Goal: Information Seeking & Learning: Learn about a topic

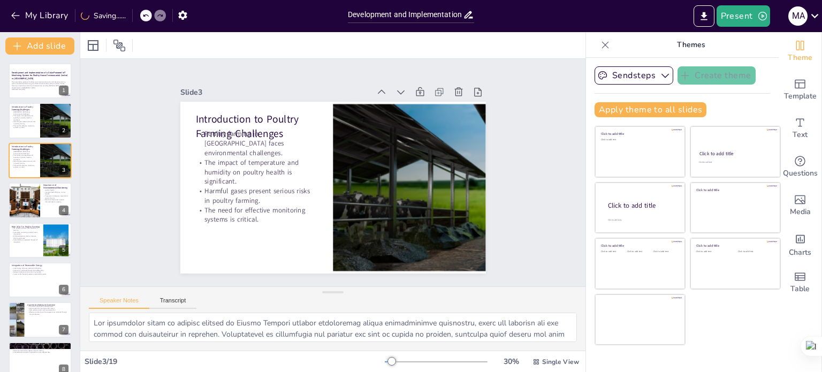
checkbox input "true"
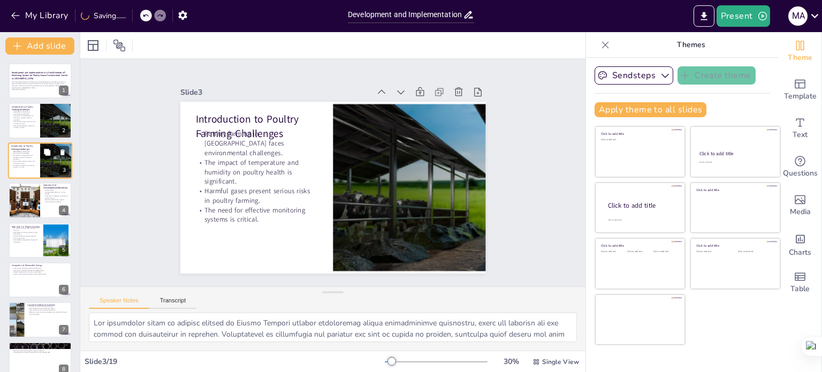
checkbox input "true"
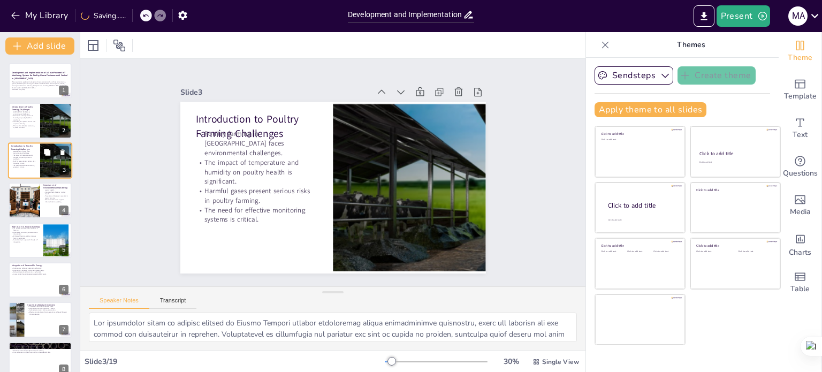
checkbox input "true"
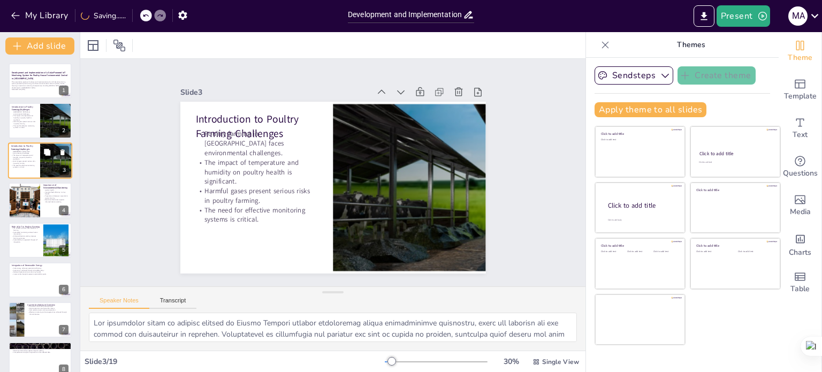
checkbox input "true"
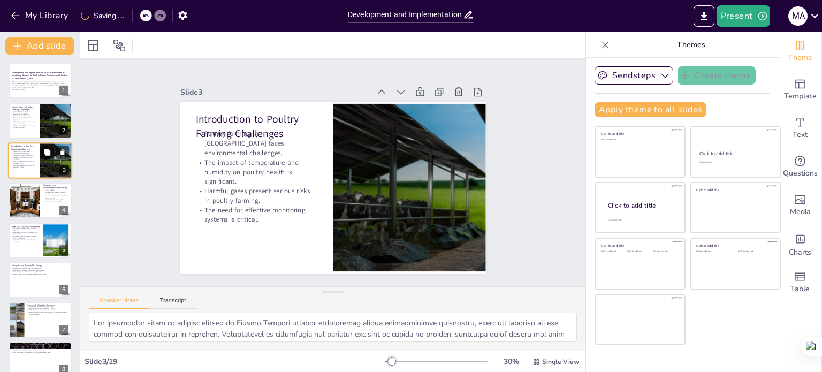
checkbox input "true"
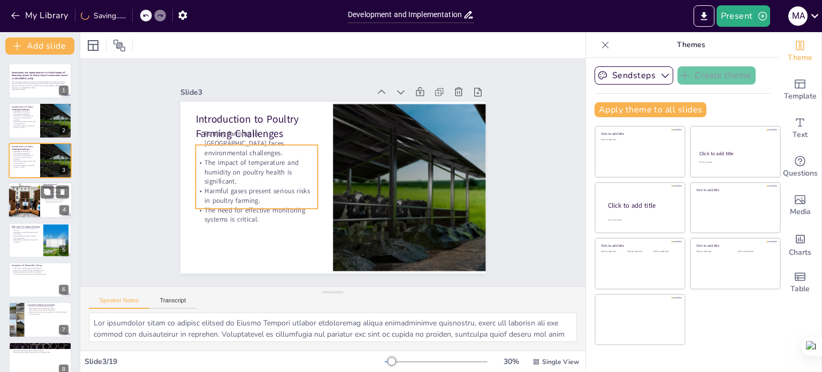
checkbox input "true"
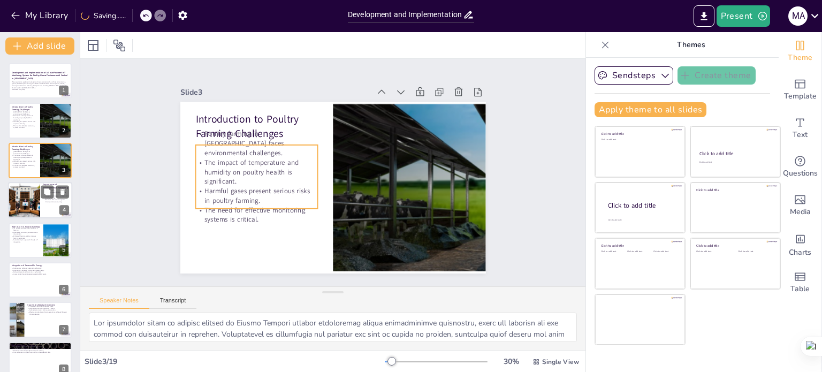
checkbox input "true"
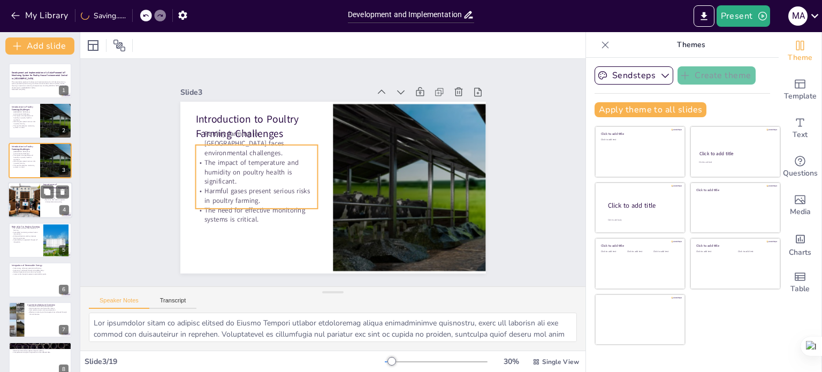
checkbox input "true"
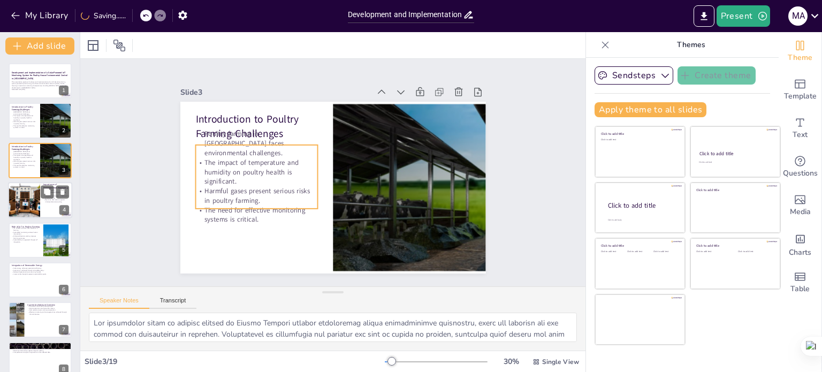
checkbox input "true"
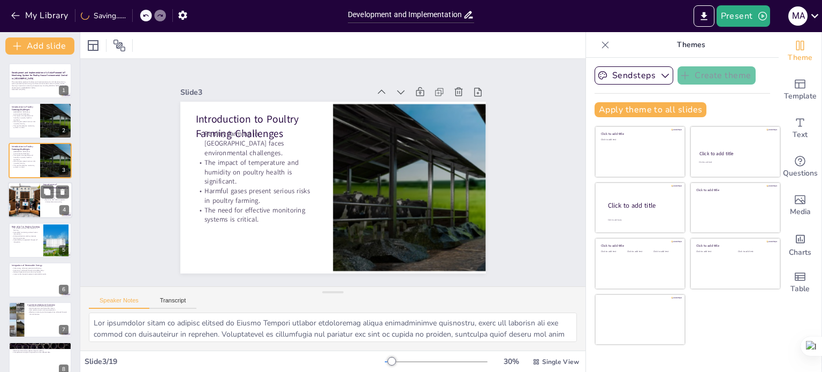
click at [24, 205] on div at bounding box center [24, 200] width 55 height 36
checkbox input "true"
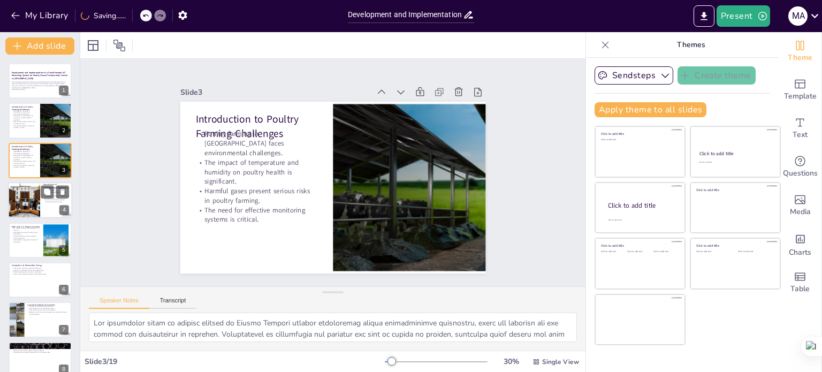
checkbox input "true"
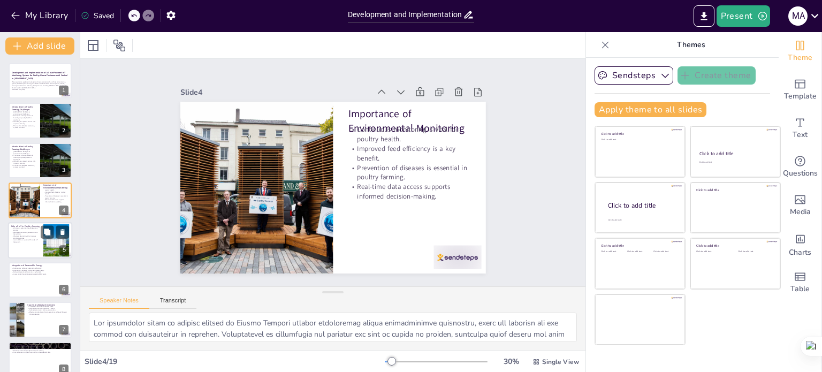
checkbox input "true"
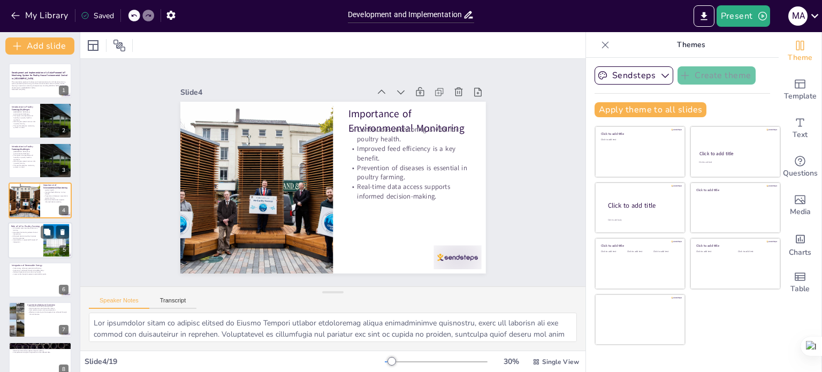
checkbox input "true"
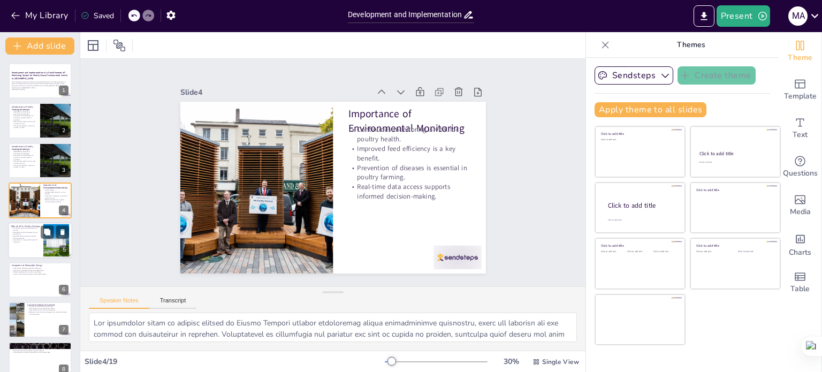
checkbox input "true"
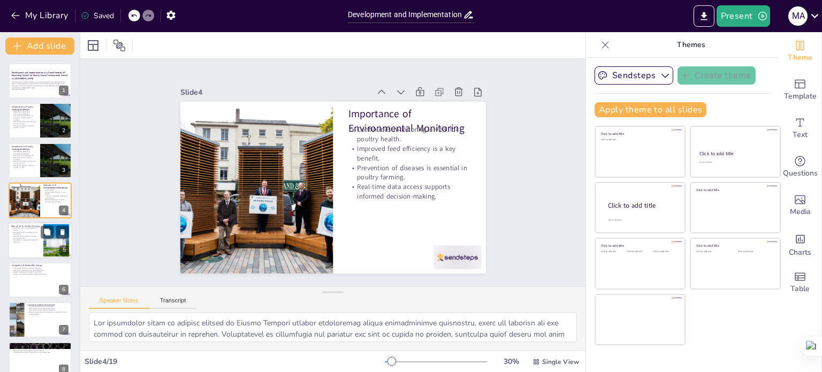
checkbox input "true"
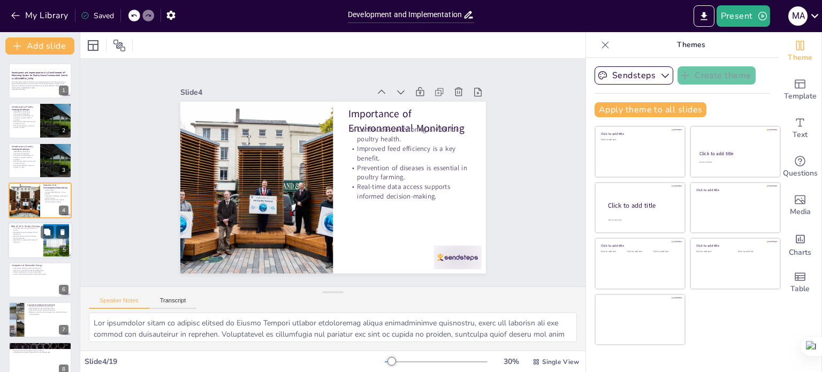
checkbox input "true"
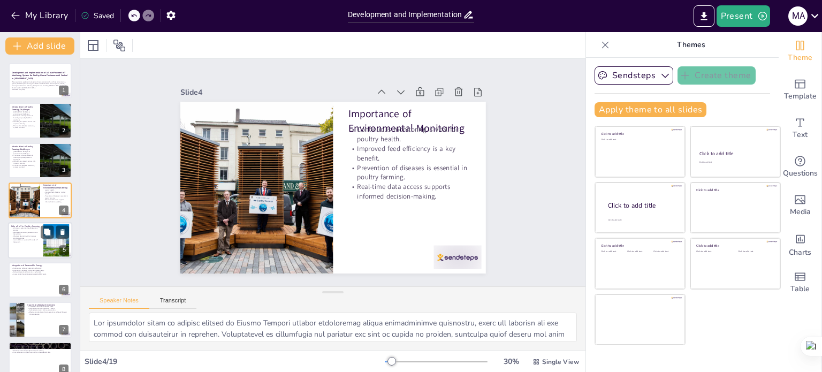
checkbox input "true"
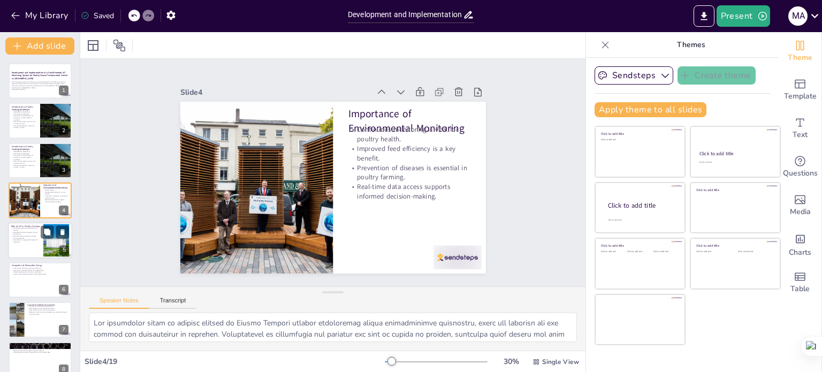
checkbox input "true"
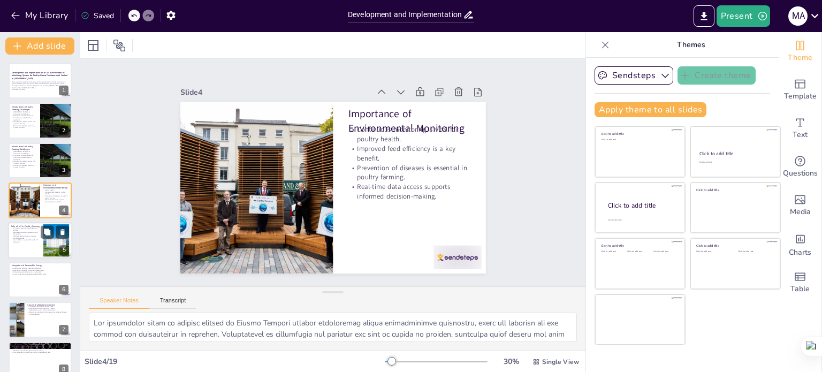
checkbox input "true"
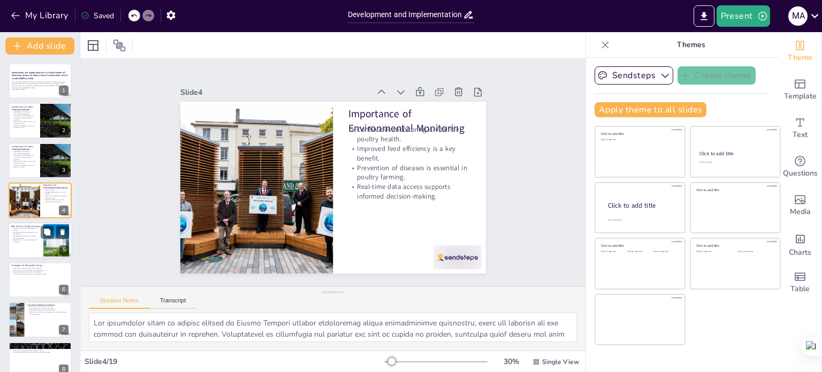
click at [21, 244] on div at bounding box center [40, 240] width 64 height 36
checkbox input "true"
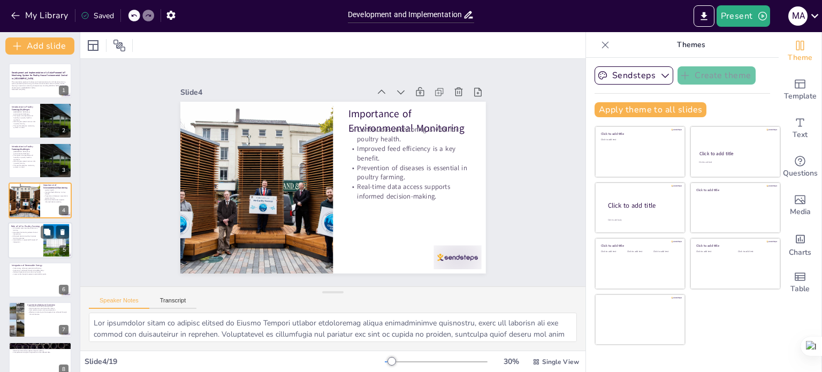
checkbox input "true"
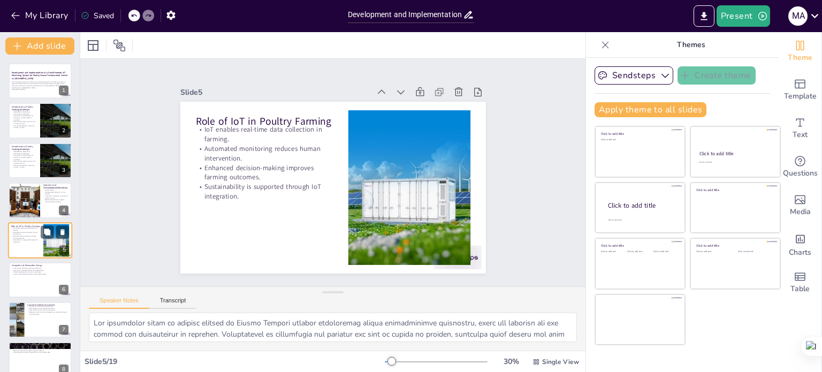
checkbox input "true"
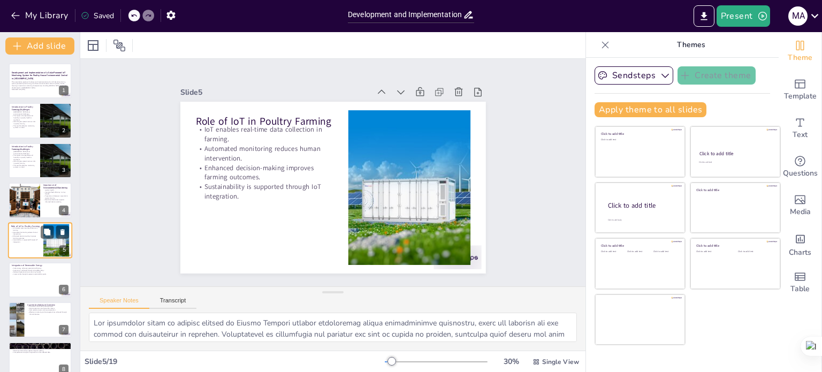
scroll to position [27, 0]
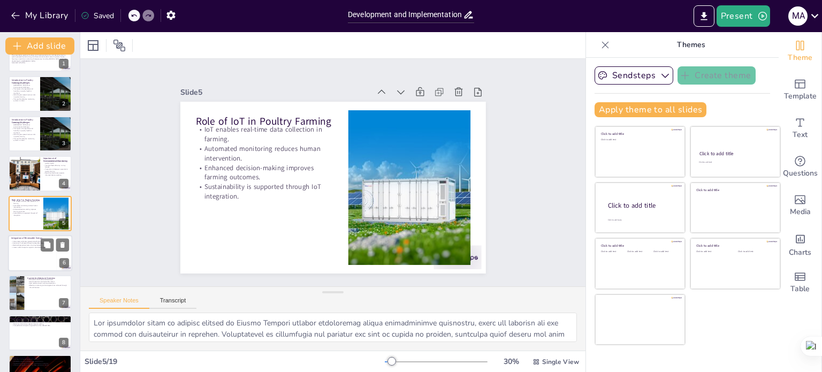
checkbox input "true"
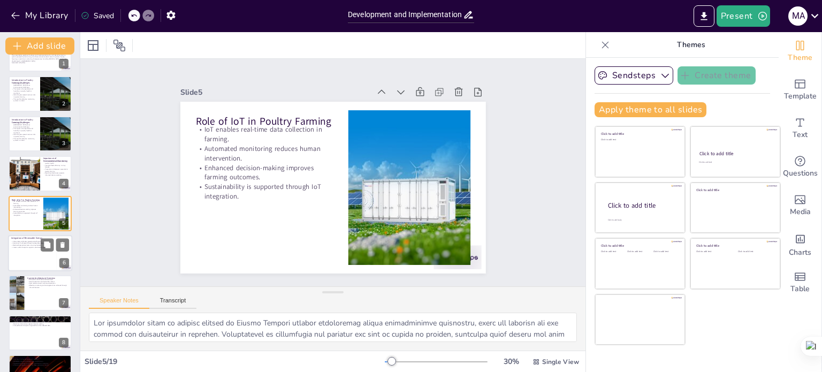
checkbox input "true"
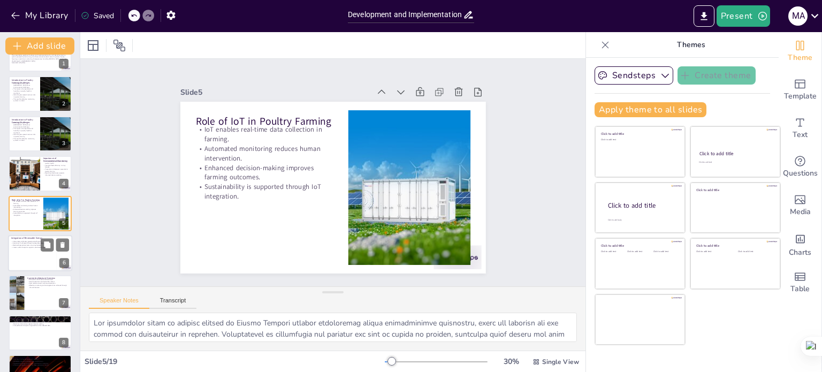
checkbox input "true"
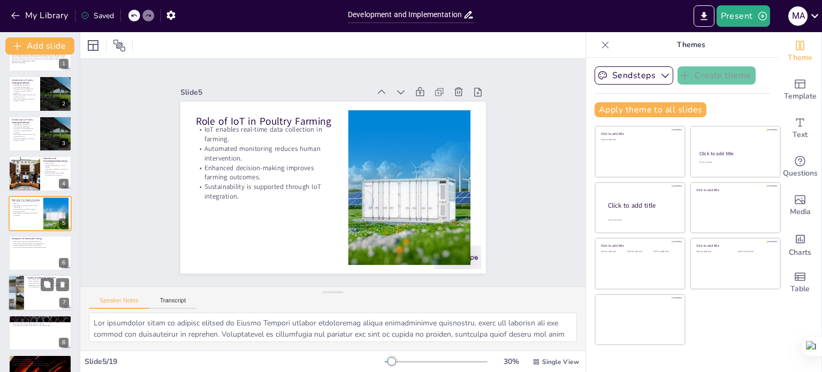
checkbox input "true"
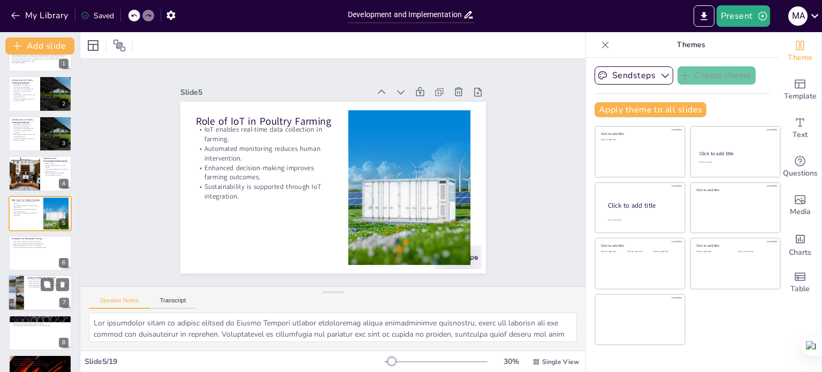
click at [25, 277] on div at bounding box center [40, 293] width 64 height 36
checkbox input "true"
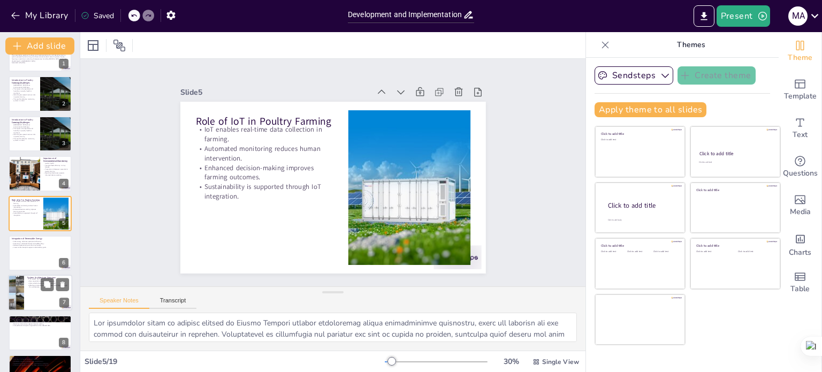
checkbox input "true"
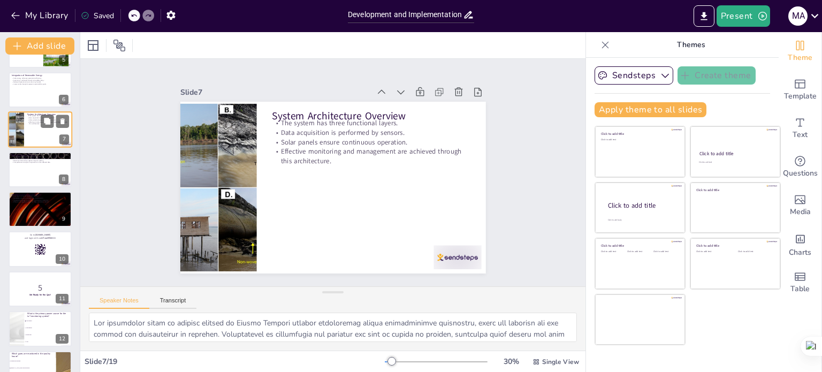
checkbox input "true"
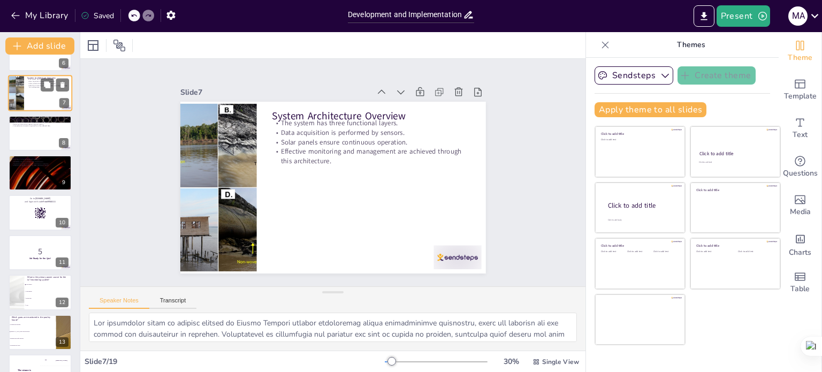
checkbox input "true"
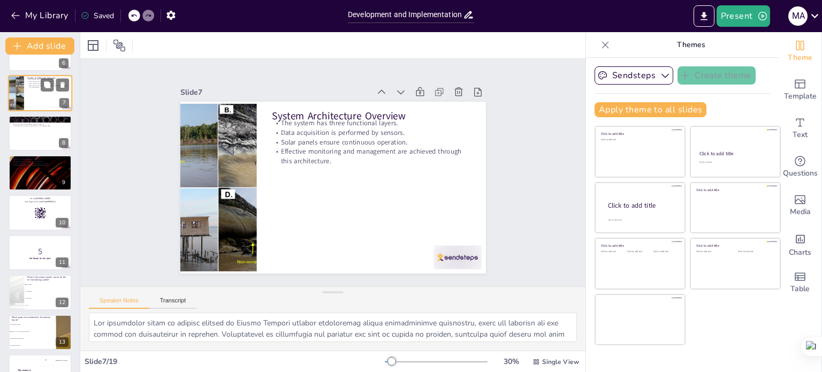
scroll to position [227, 0]
checkbox input "true"
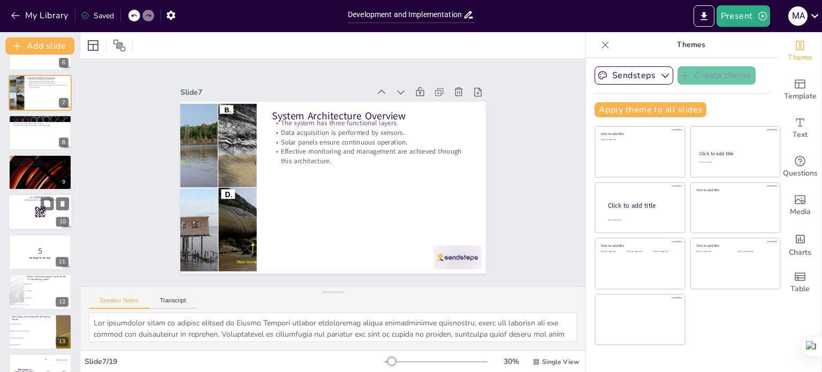
checkbox input "true"
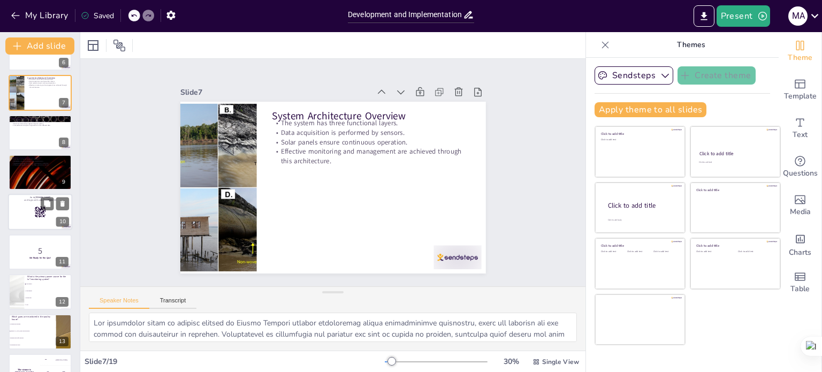
checkbox input "true"
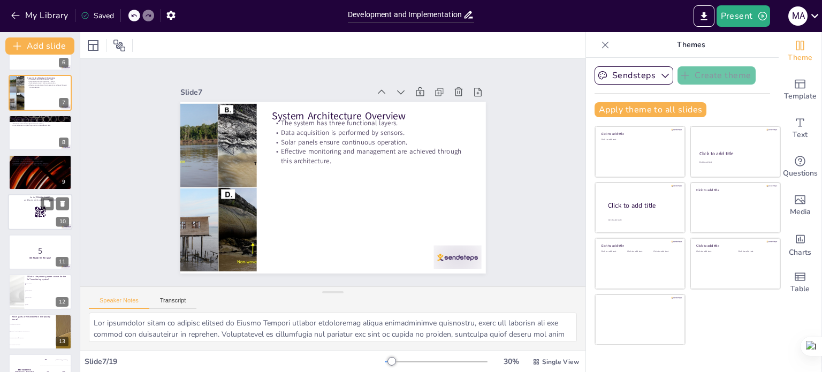
checkbox input "true"
click at [29, 207] on div at bounding box center [40, 212] width 64 height 36
checkbox input "true"
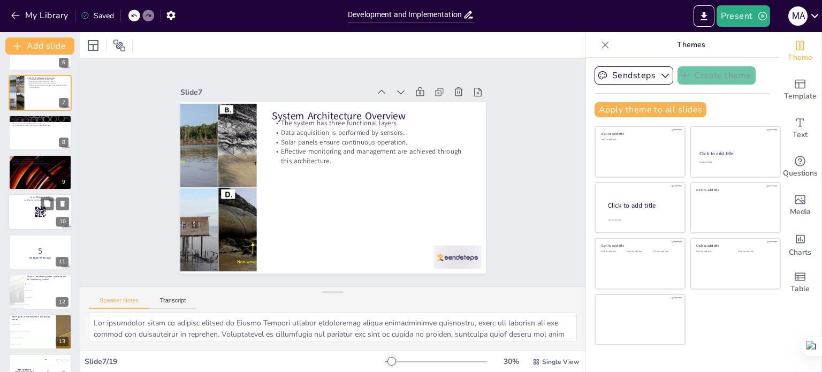
checkbox input "true"
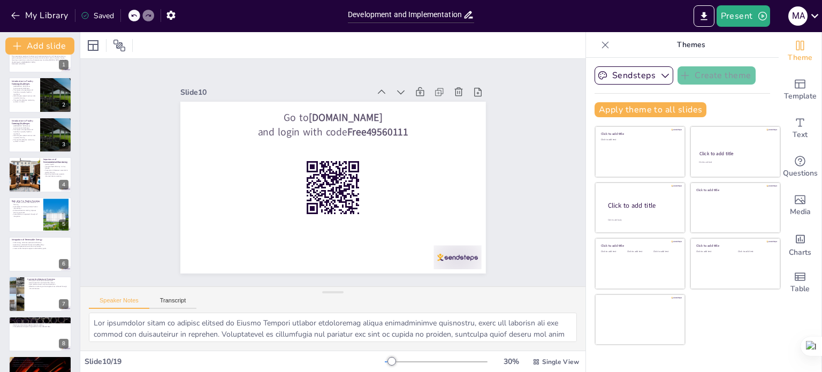
scroll to position [0, 0]
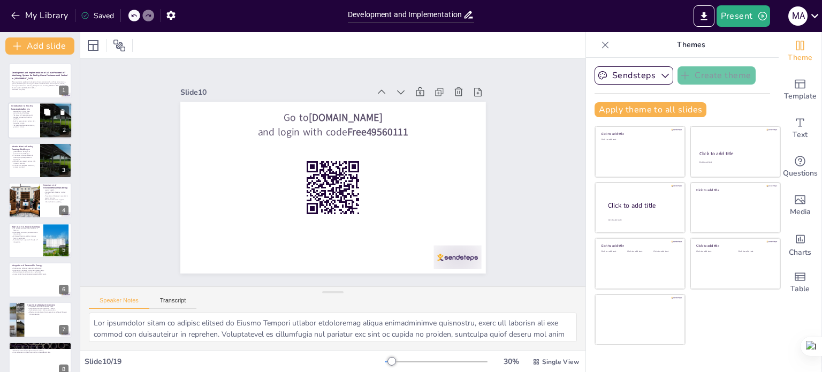
checkbox input "true"
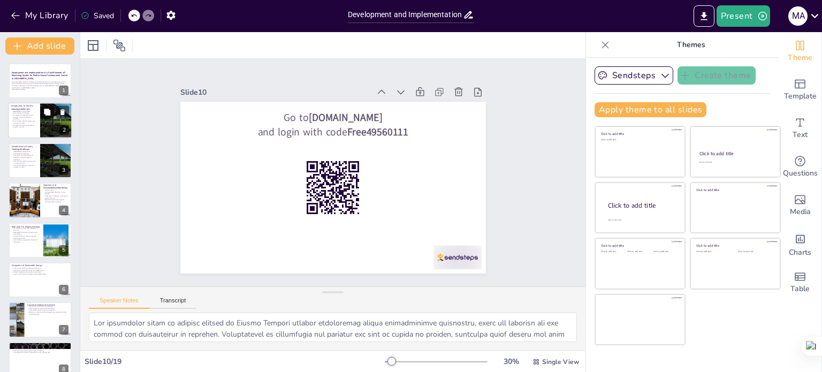
checkbox input "true"
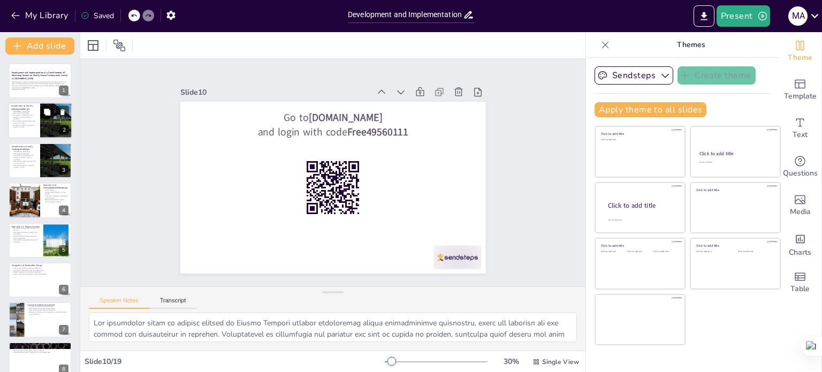
checkbox input "true"
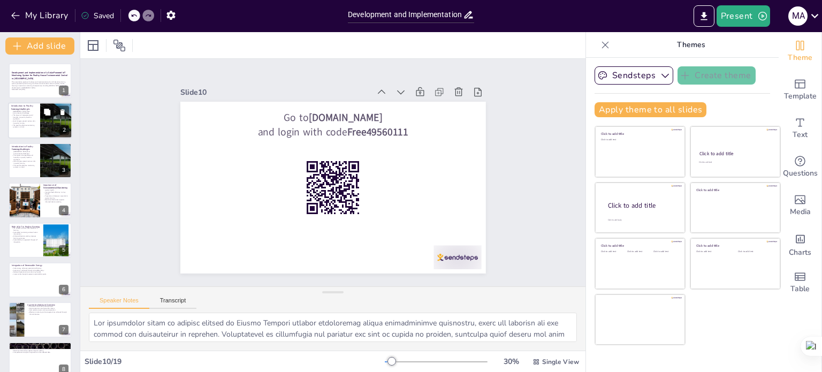
checkbox input "true"
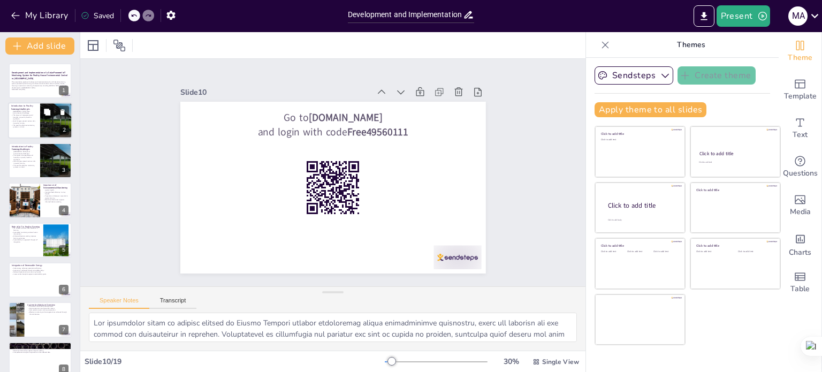
checkbox input "true"
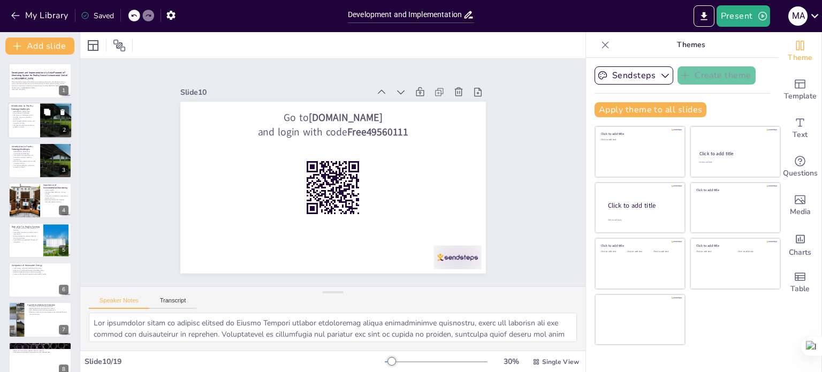
checkbox input "true"
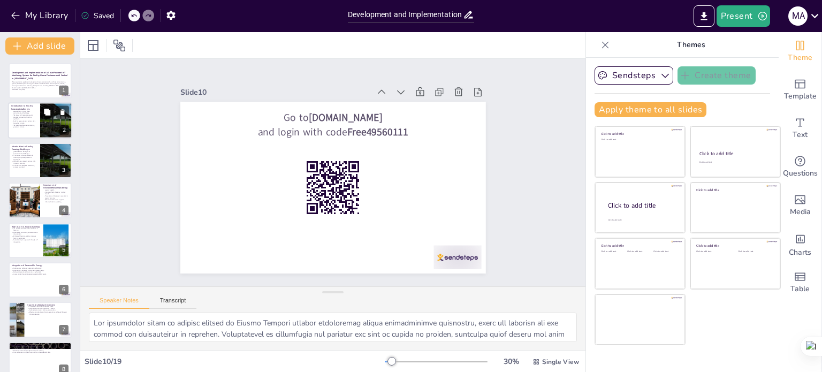
checkbox input "true"
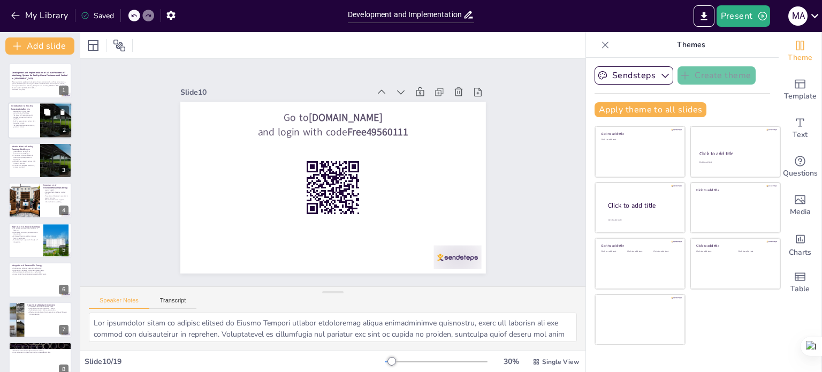
checkbox input "true"
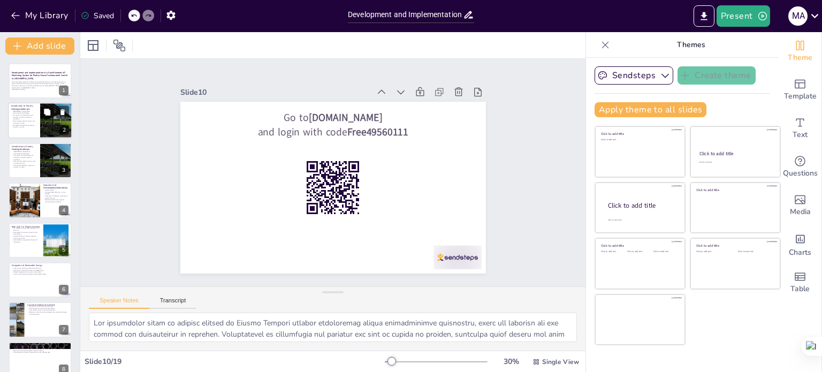
checkbox input "true"
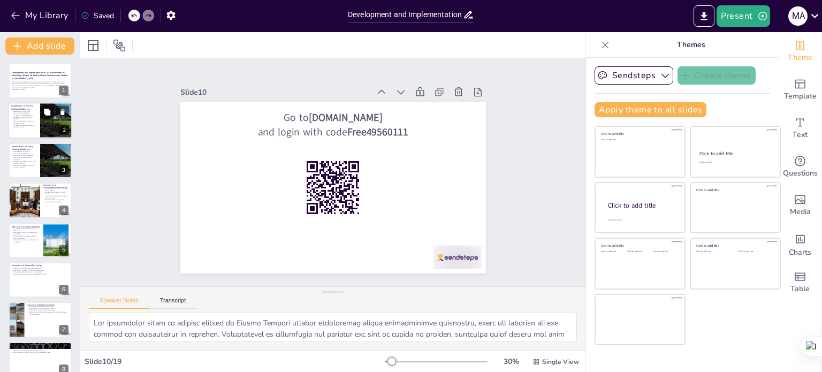
click at [26, 115] on p "The impact of temperature and humidity on poultry health is significant." at bounding box center [24, 118] width 26 height 6
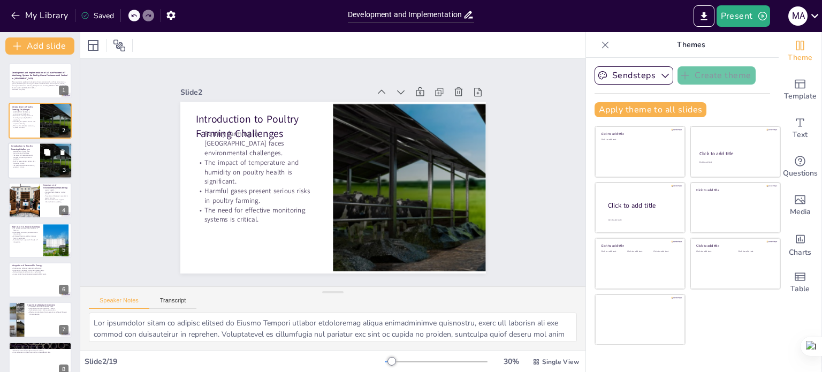
click at [27, 151] on p "Poultry farming in [GEOGRAPHIC_DATA] faces environmental challenges." at bounding box center [24, 151] width 26 height 6
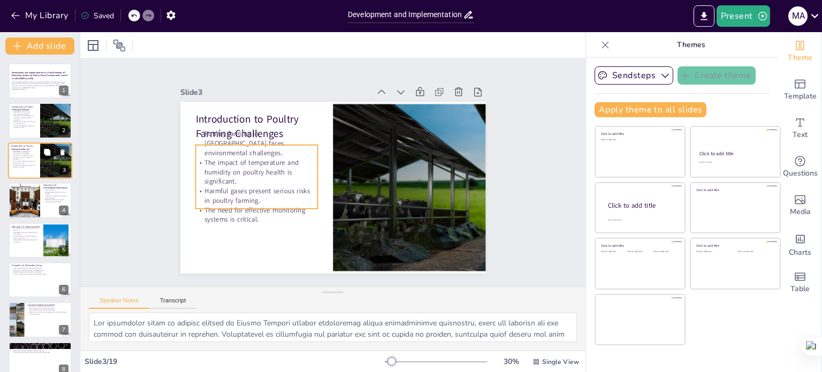
click at [29, 160] on p "Harmful gases present serious risks in poultry farming." at bounding box center [24, 162] width 26 height 4
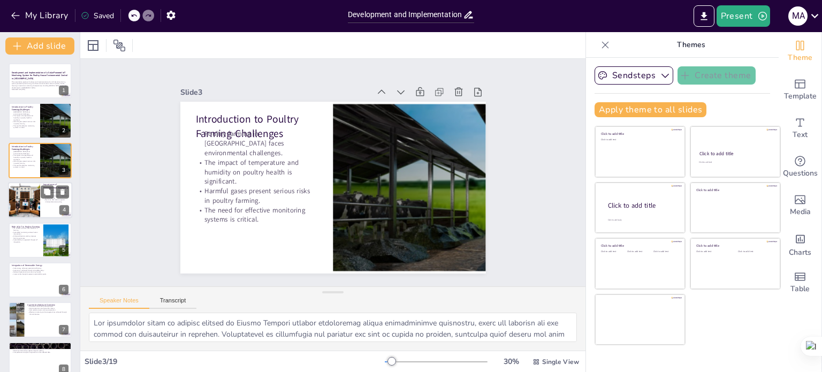
click at [24, 207] on div at bounding box center [24, 200] width 55 height 36
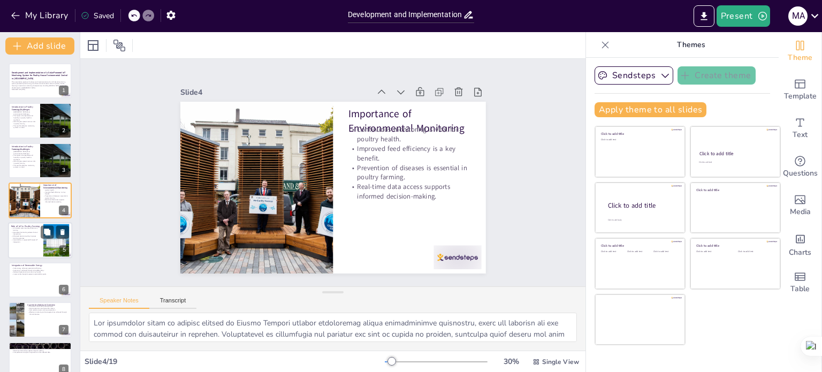
click at [28, 241] on p "Sustainability is supported through IoT integration." at bounding box center [25, 241] width 29 height 4
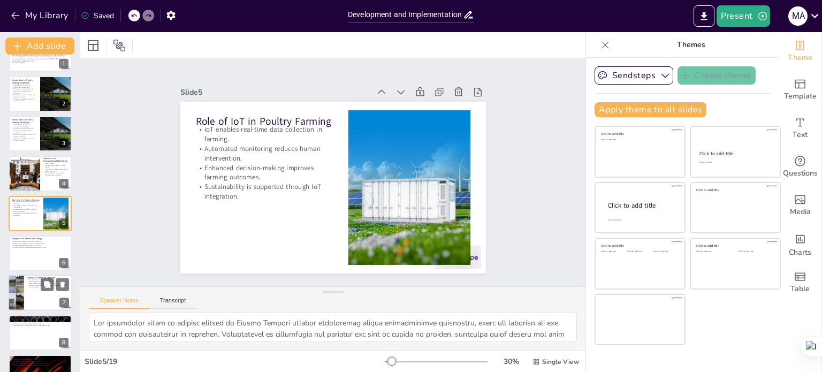
click at [28, 280] on p "Data acquisition is performed by sensors." at bounding box center [48, 281] width 42 height 2
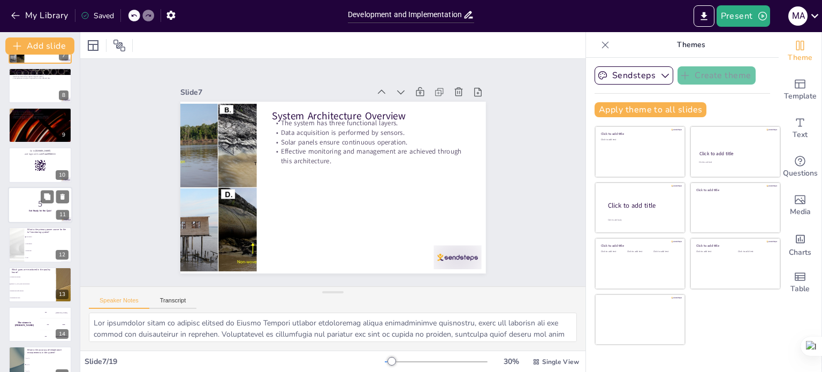
scroll to position [276, 0]
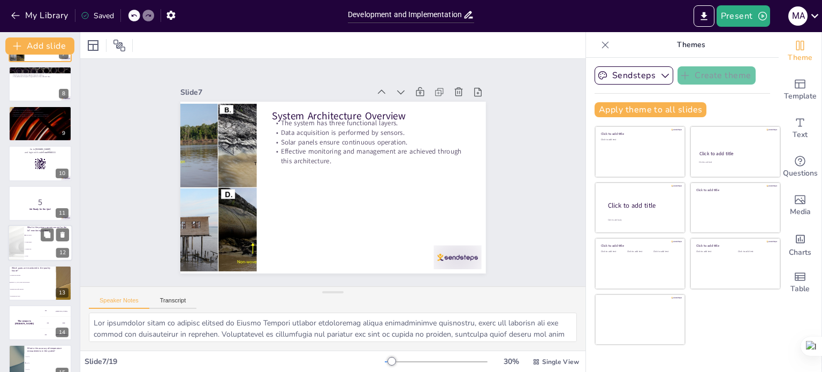
click at [27, 242] on span "Wind energy" at bounding box center [49, 243] width 46 height 2
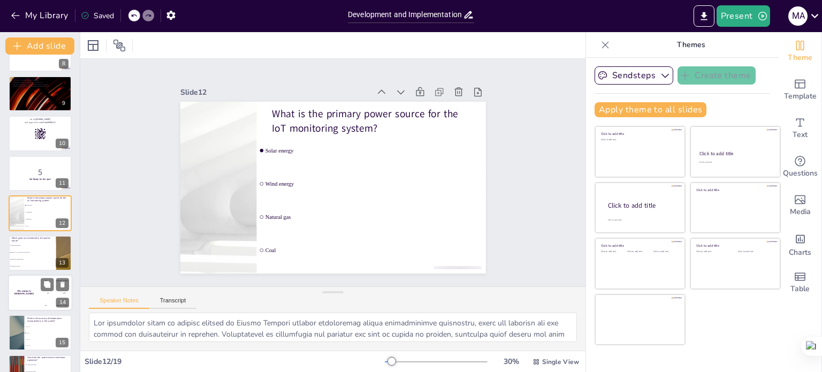
click at [28, 291] on h4 "The winner is [PERSON_NAME]" at bounding box center [24, 292] width 32 height 5
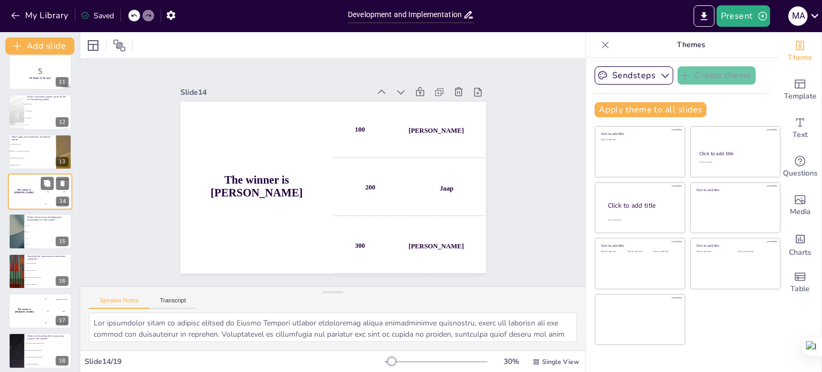
scroll to position [442, 0]
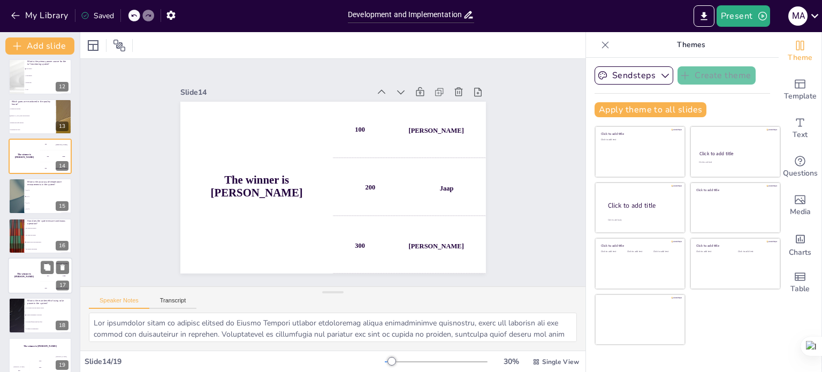
click at [30, 277] on div "The winner is [PERSON_NAME]" at bounding box center [24, 275] width 32 height 36
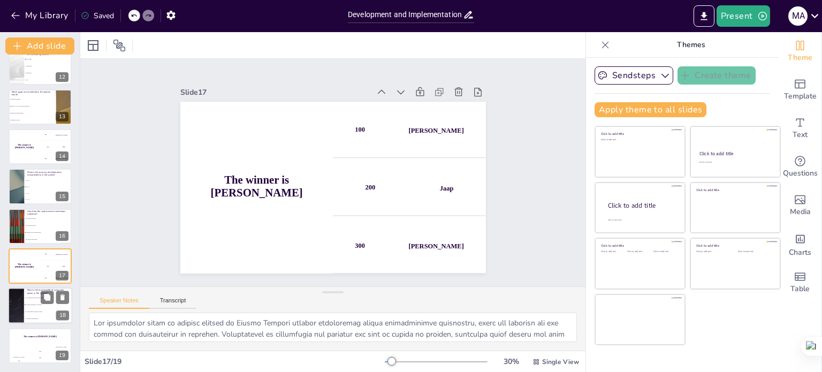
click at [36, 305] on span "It reduces dependency on the grid" at bounding box center [49, 306] width 46 height 2
